Goal: Find specific page/section: Find specific page/section

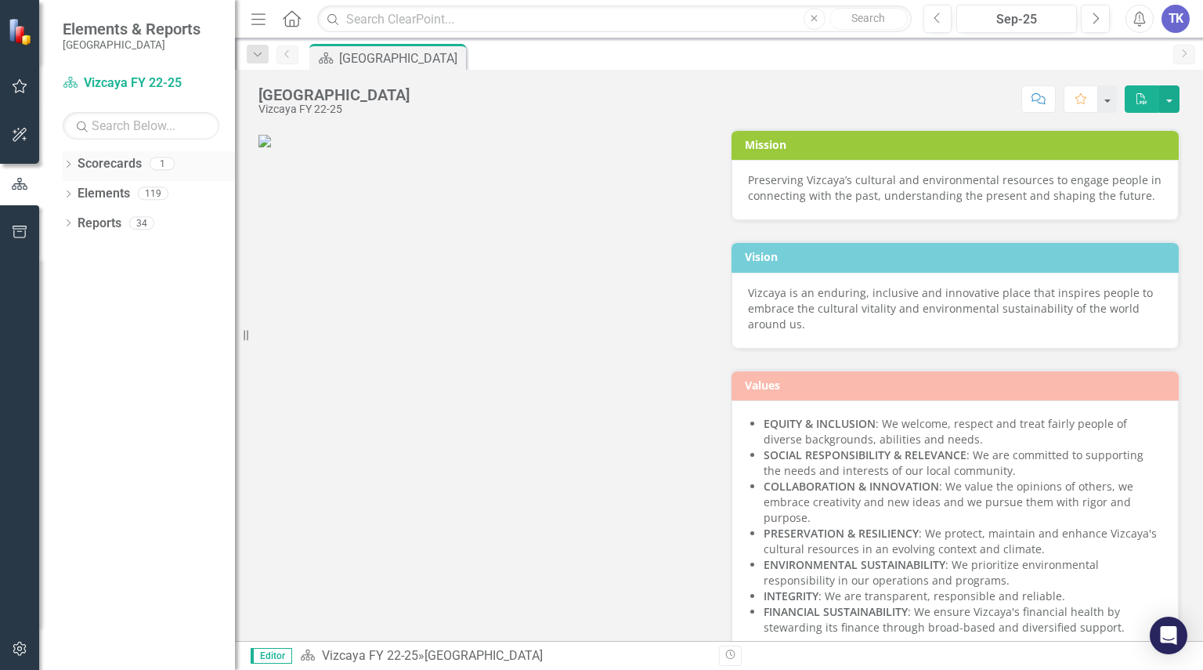
click at [108, 172] on link "Scorecards" at bounding box center [110, 164] width 64 height 18
click at [76, 168] on div "Dropdown Scorecards 1" at bounding box center [149, 166] width 172 height 30
click at [99, 164] on link "Scorecards" at bounding box center [110, 164] width 64 height 18
click at [10, 84] on button "button" at bounding box center [19, 87] width 35 height 33
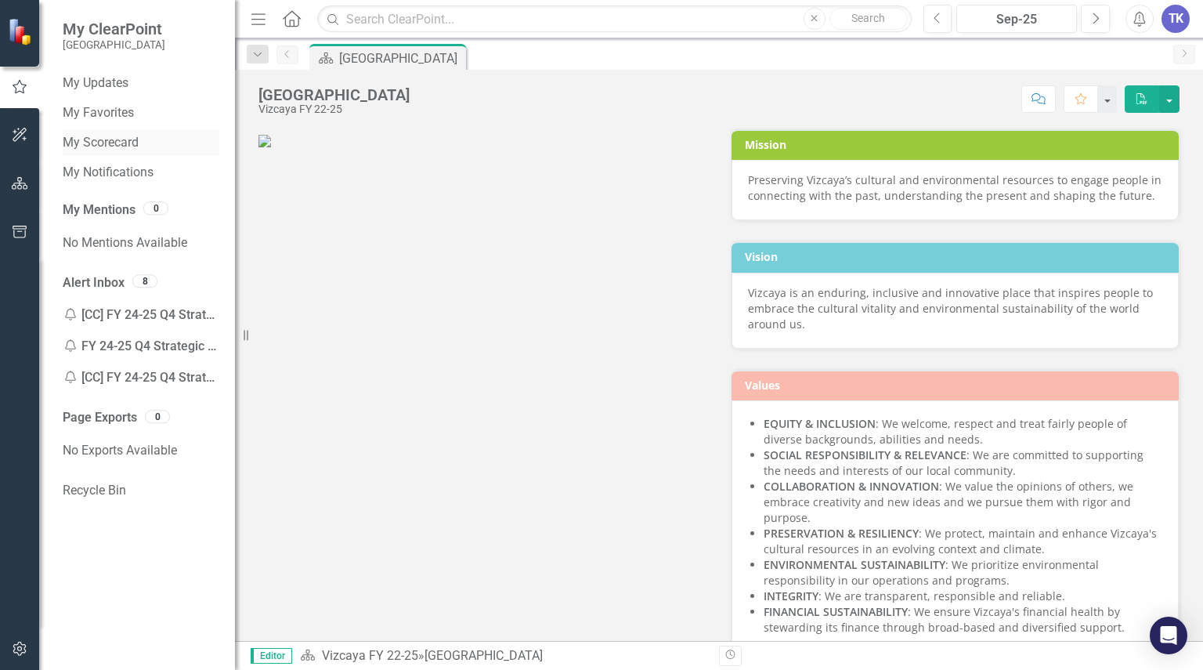
click at [125, 143] on link "My Scorecard" at bounding box center [141, 143] width 157 height 18
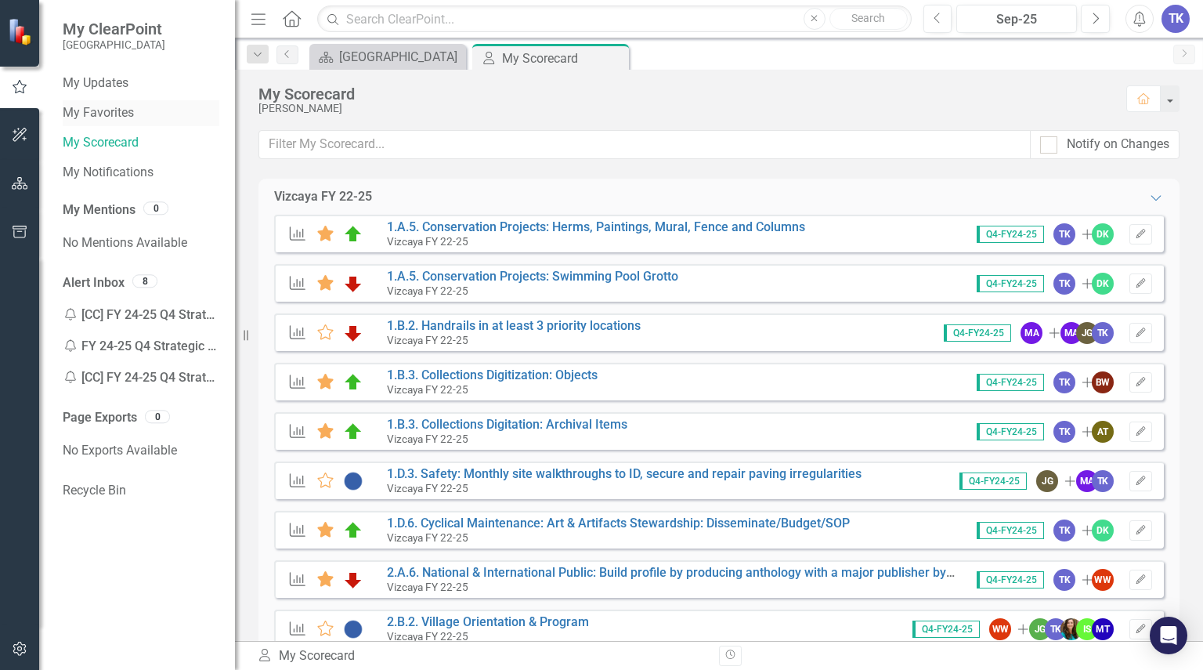
click at [94, 113] on link "My Favorites" at bounding box center [141, 113] width 157 height 18
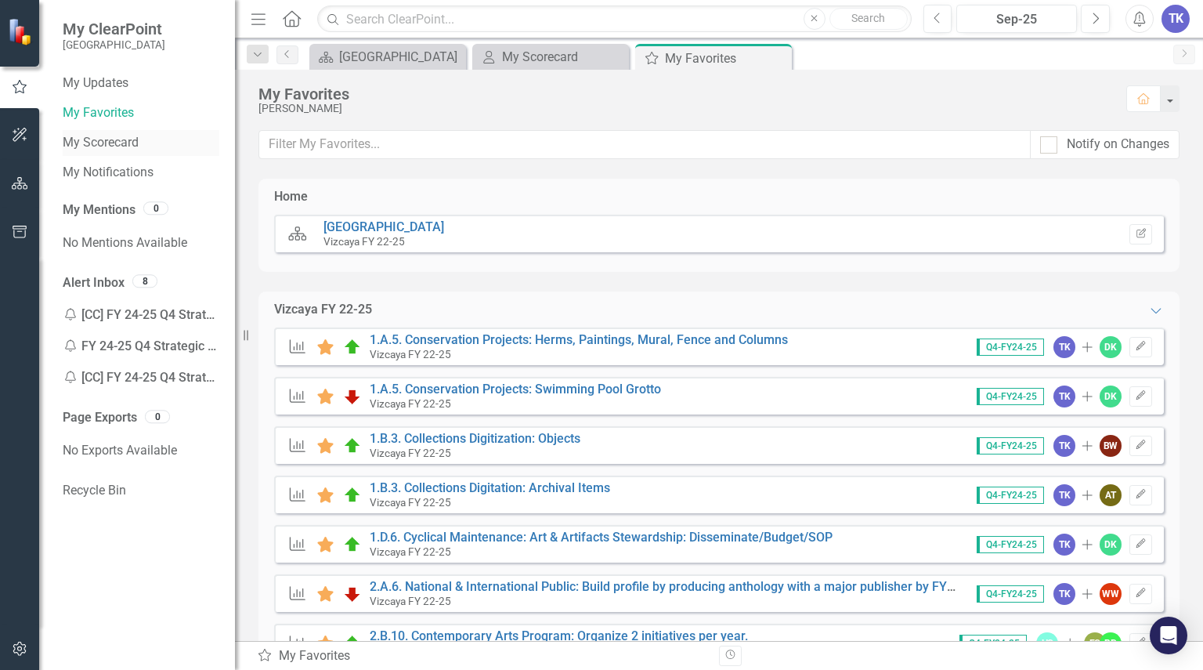
click at [124, 138] on link "My Scorecard" at bounding box center [141, 143] width 157 height 18
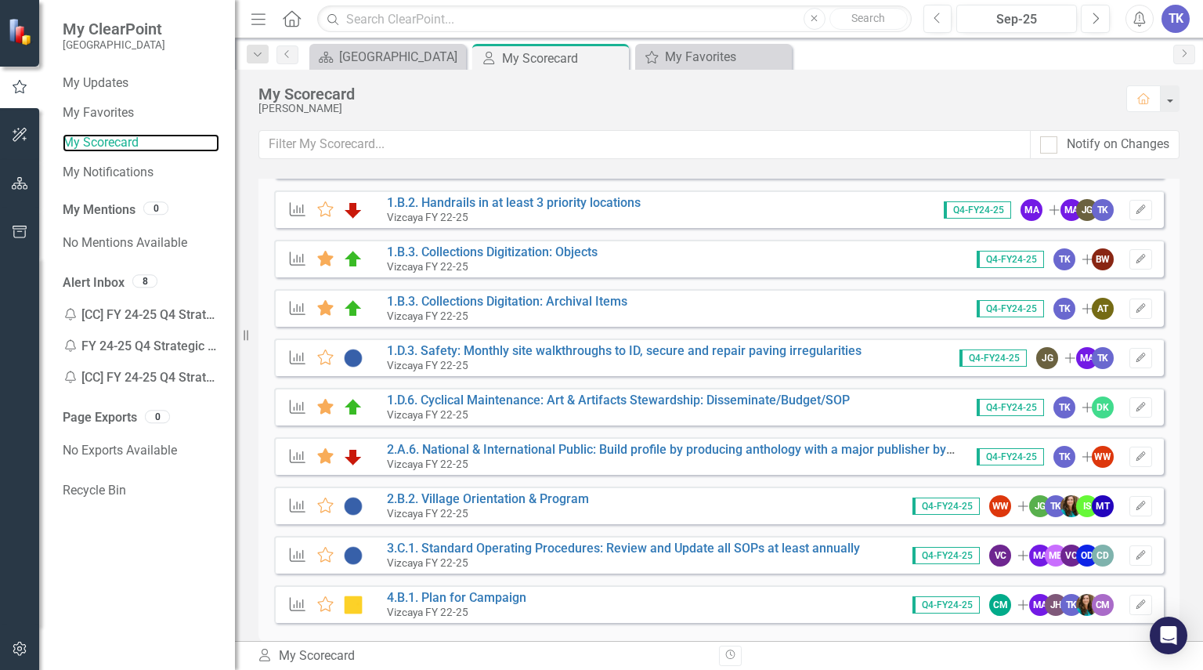
scroll to position [144, 0]
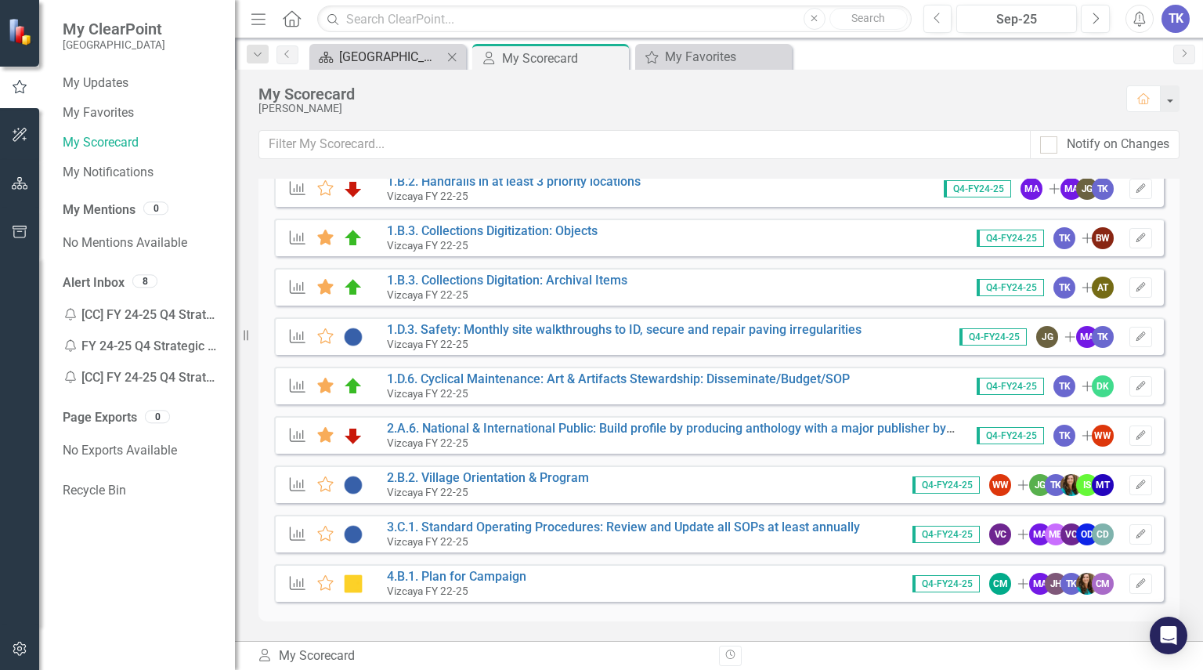
click at [392, 52] on div "[GEOGRAPHIC_DATA]" at bounding box center [390, 57] width 103 height 20
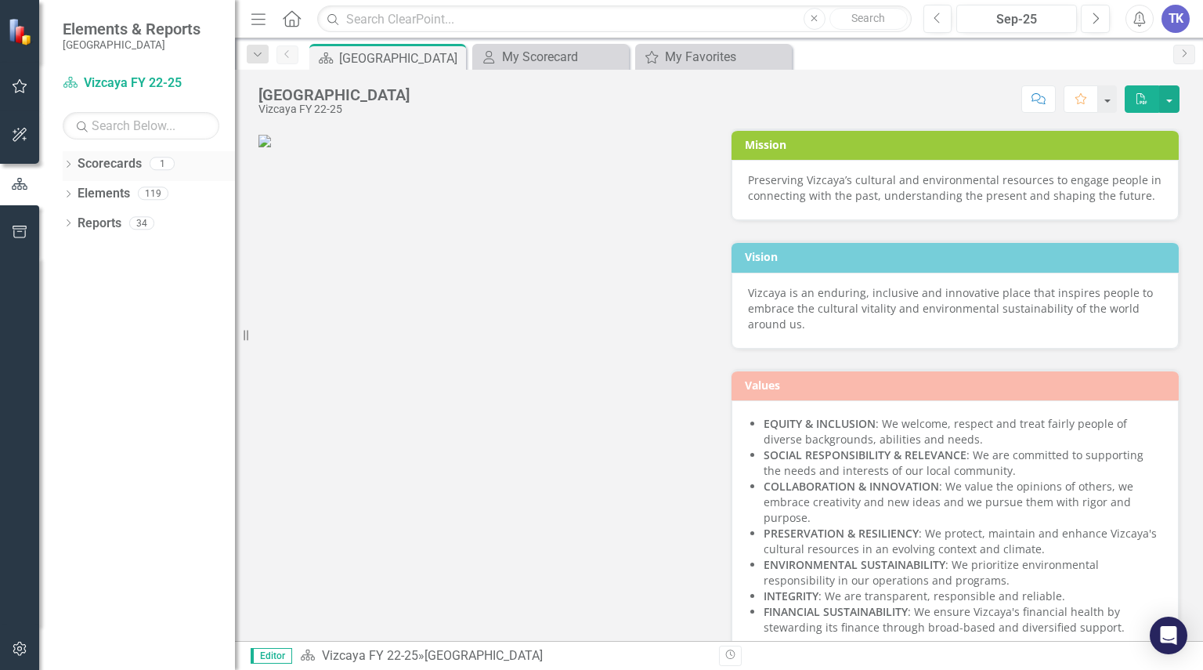
click at [171, 159] on div "1" at bounding box center [162, 163] width 25 height 13
click at [163, 164] on div "1" at bounding box center [162, 163] width 25 height 13
click at [65, 166] on icon "Dropdown" at bounding box center [68, 165] width 11 height 9
click at [156, 191] on link "Vizcaya FY 22-25" at bounding box center [160, 194] width 149 height 18
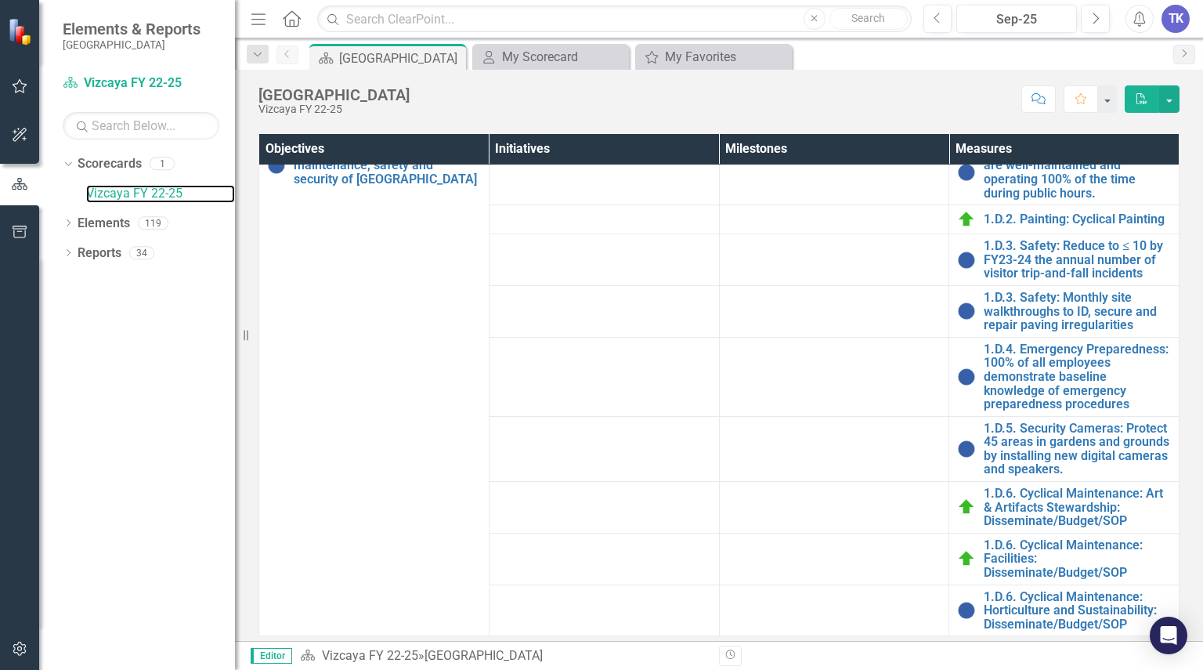
scroll to position [591, 0]
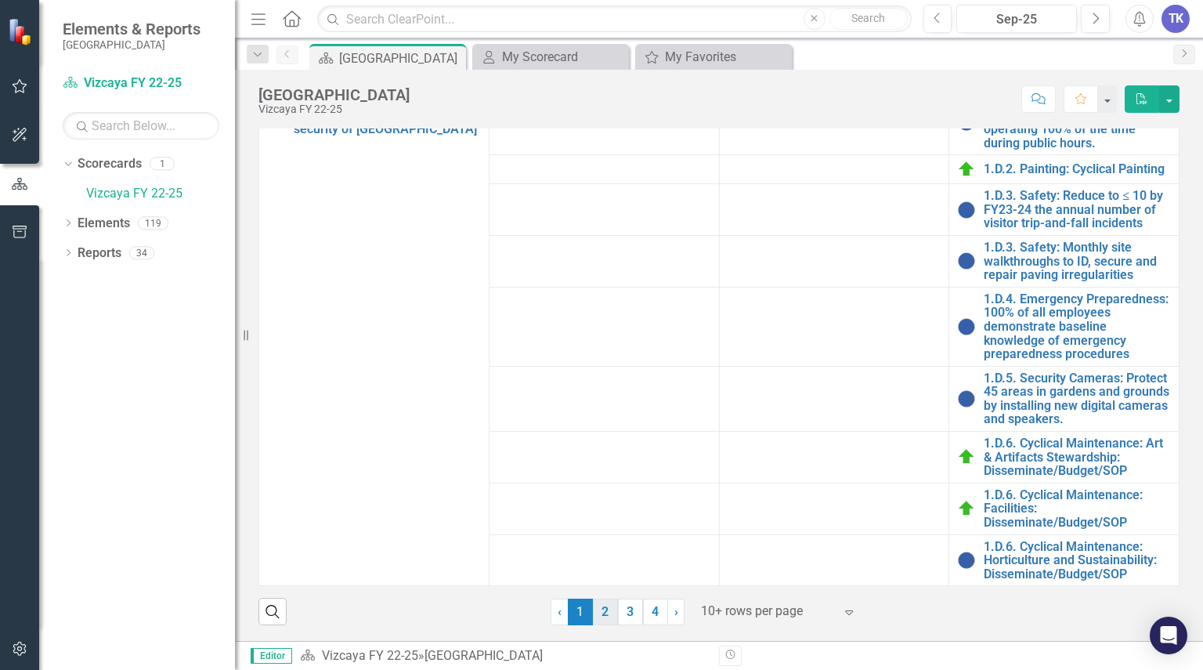
click at [602, 610] on link "2" at bounding box center [605, 612] width 25 height 27
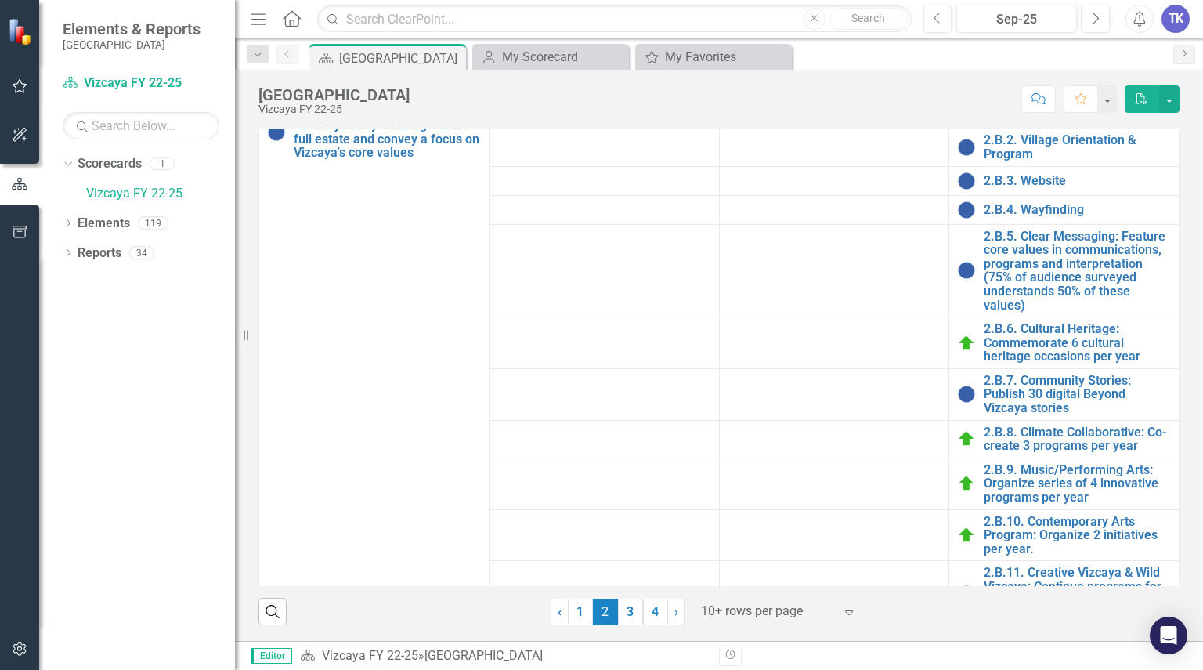
scroll to position [742, 0]
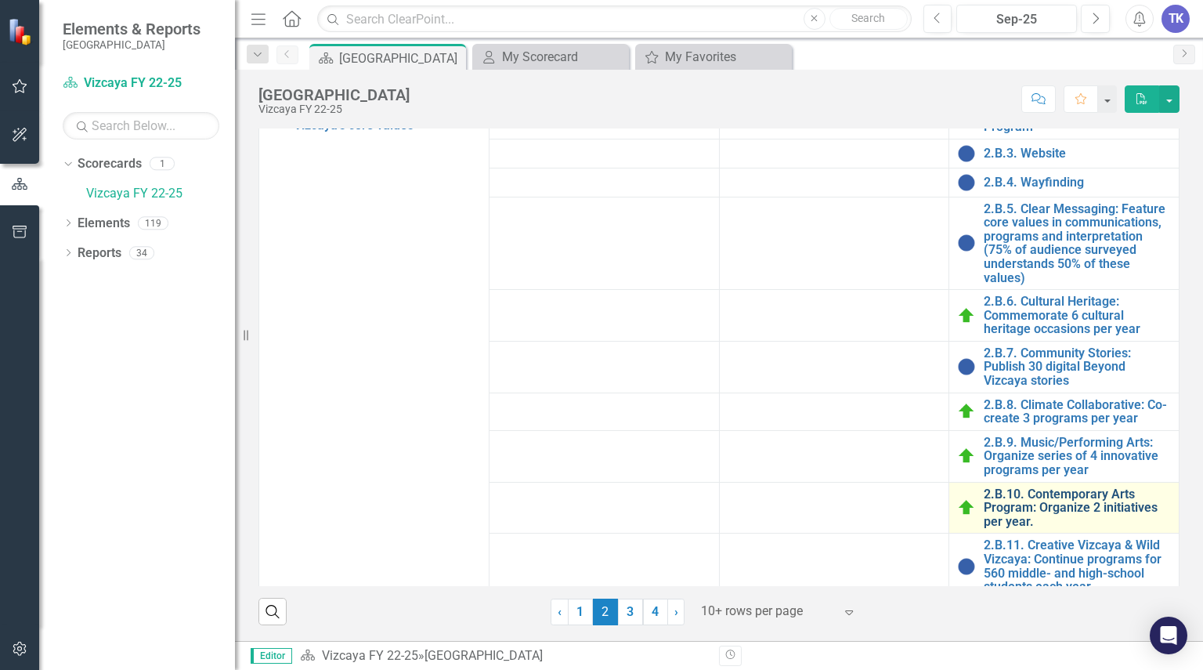
click at [1026, 490] on link "2.B.10. Contemporary Arts Program: Organize 2 initiatives per year." at bounding box center [1077, 508] width 187 height 42
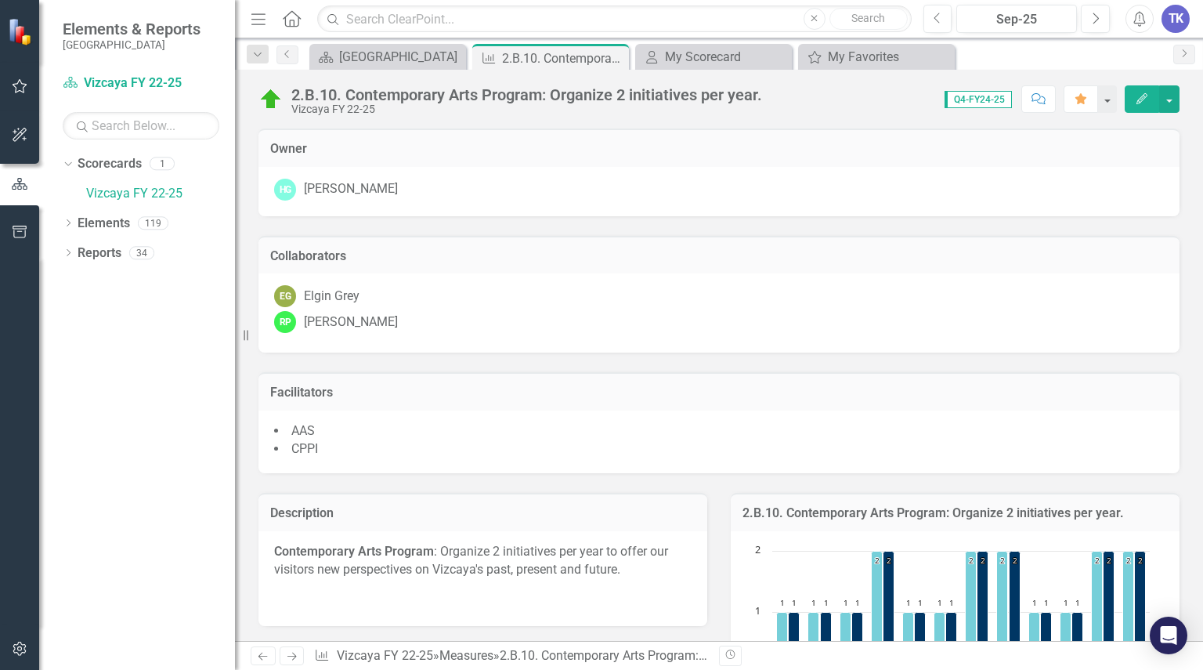
click at [1171, 19] on div "TK" at bounding box center [1176, 19] width 28 height 28
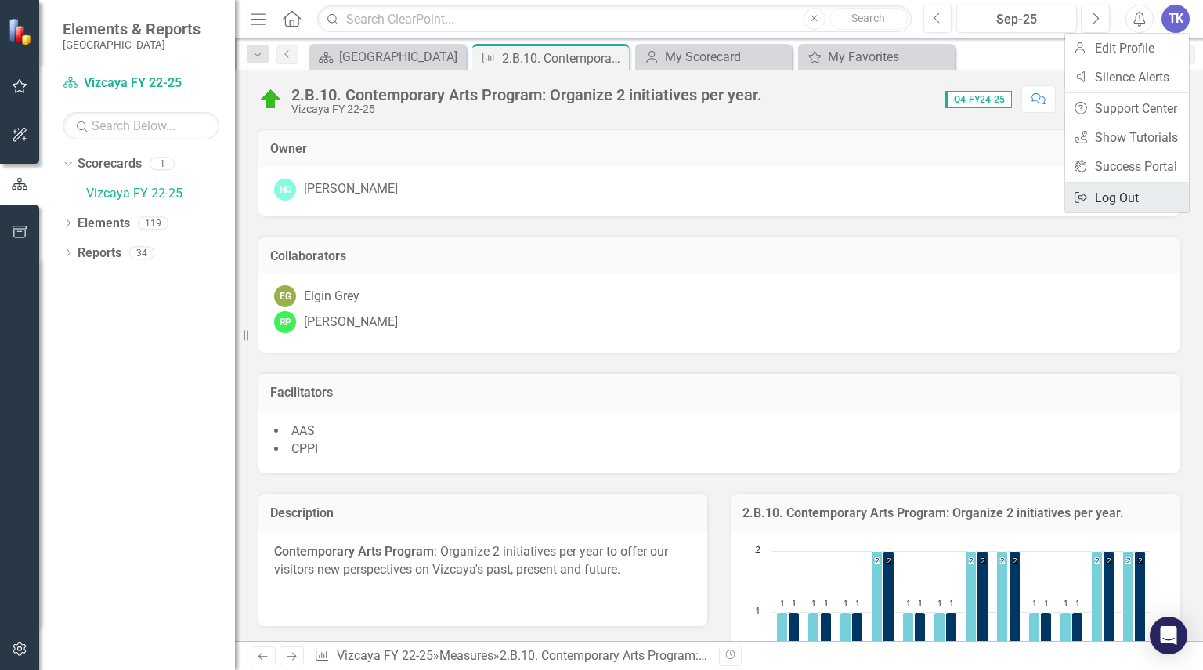
click at [1089, 192] on icon "Logout" at bounding box center [1081, 197] width 16 height 13
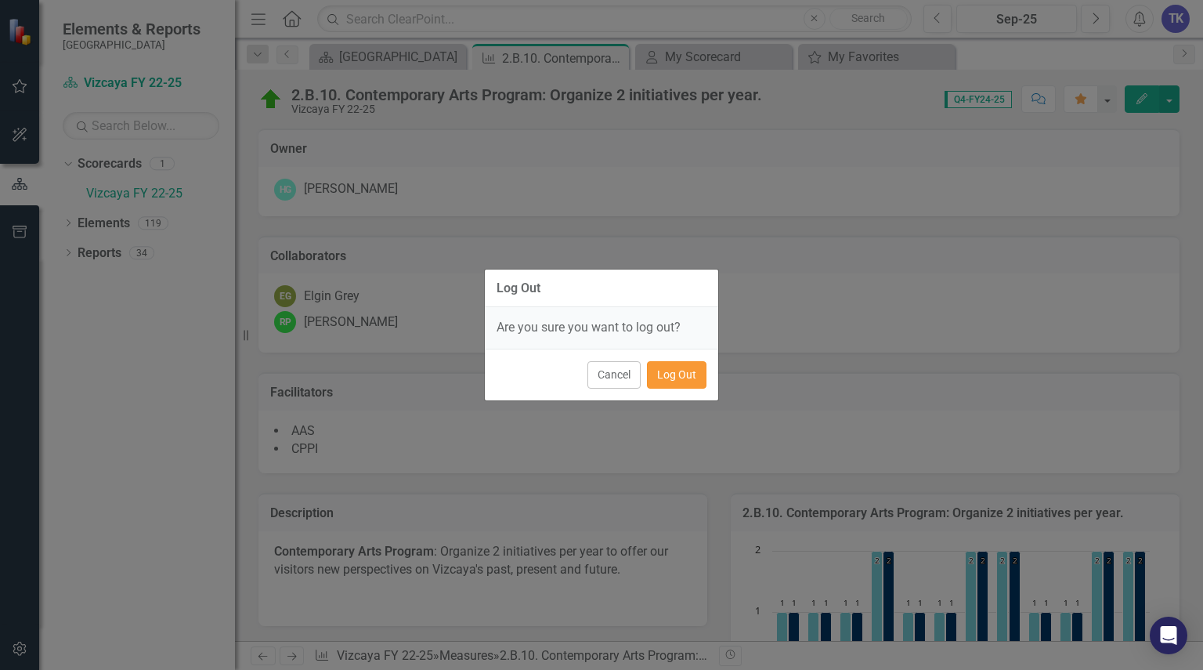
click at [687, 363] on button "Log Out" at bounding box center [677, 374] width 60 height 27
